Goal: Task Accomplishment & Management: Complete application form

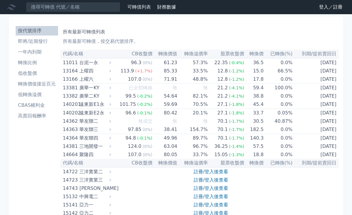
scroll to position [1343, 0]
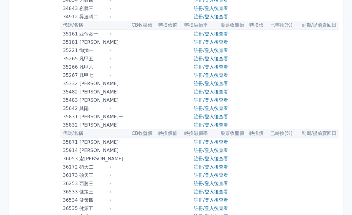
scroll to position [1348, 0]
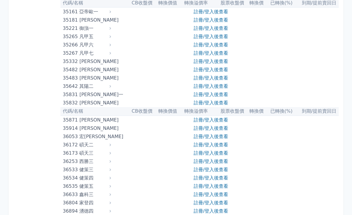
click at [201, 121] on link "註冊/登入後查看" at bounding box center [211, 120] width 35 height 6
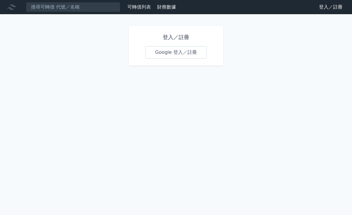
click at [182, 36] on h1 "登入／註冊" at bounding box center [176, 37] width 61 height 8
click at [176, 50] on link "Google 登入／註冊" at bounding box center [176, 52] width 61 height 12
click at [170, 46] on link "Google 登入／註冊" at bounding box center [176, 52] width 61 height 12
click at [183, 46] on link "Google 登入／註冊" at bounding box center [176, 52] width 61 height 12
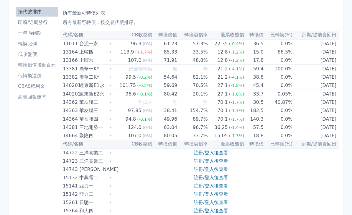
scroll to position [1367, 0]
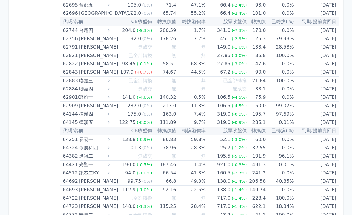
scroll to position [2537, 0]
click at [90, 180] on div "[PERSON_NAME]" at bounding box center [94, 181] width 30 height 8
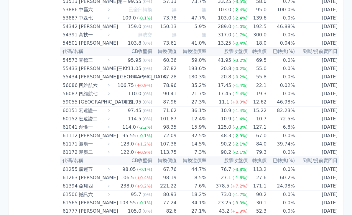
scroll to position [2160, 0]
